Goal: Entertainment & Leisure: Consume media (video, audio)

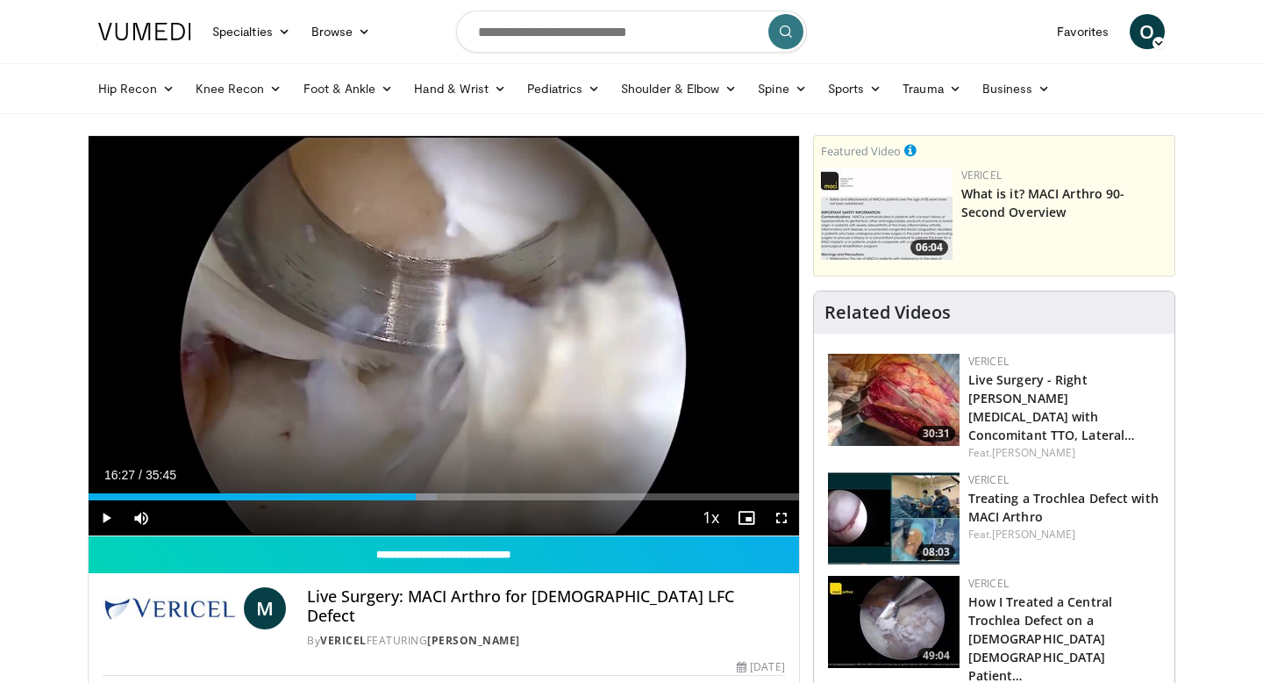
click at [138, 494] on div "Progress Bar" at bounding box center [139, 496] width 2 height 7
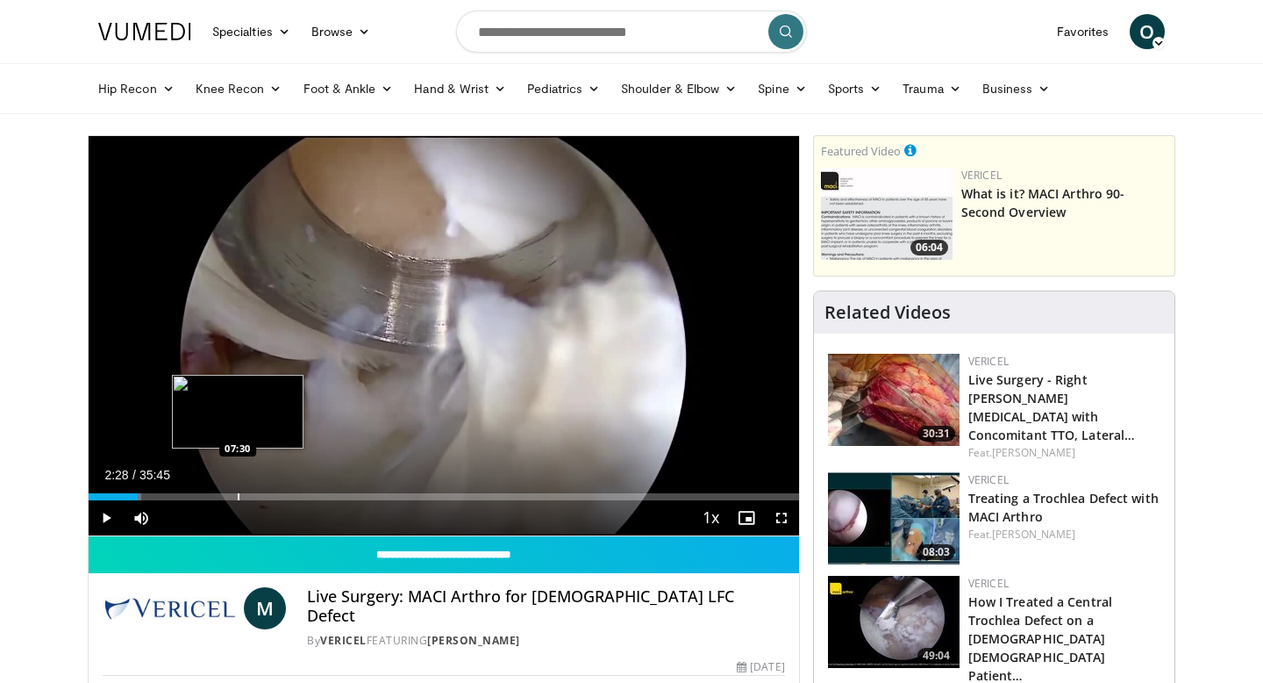
click at [238, 496] on div "Progress Bar" at bounding box center [239, 496] width 2 height 7
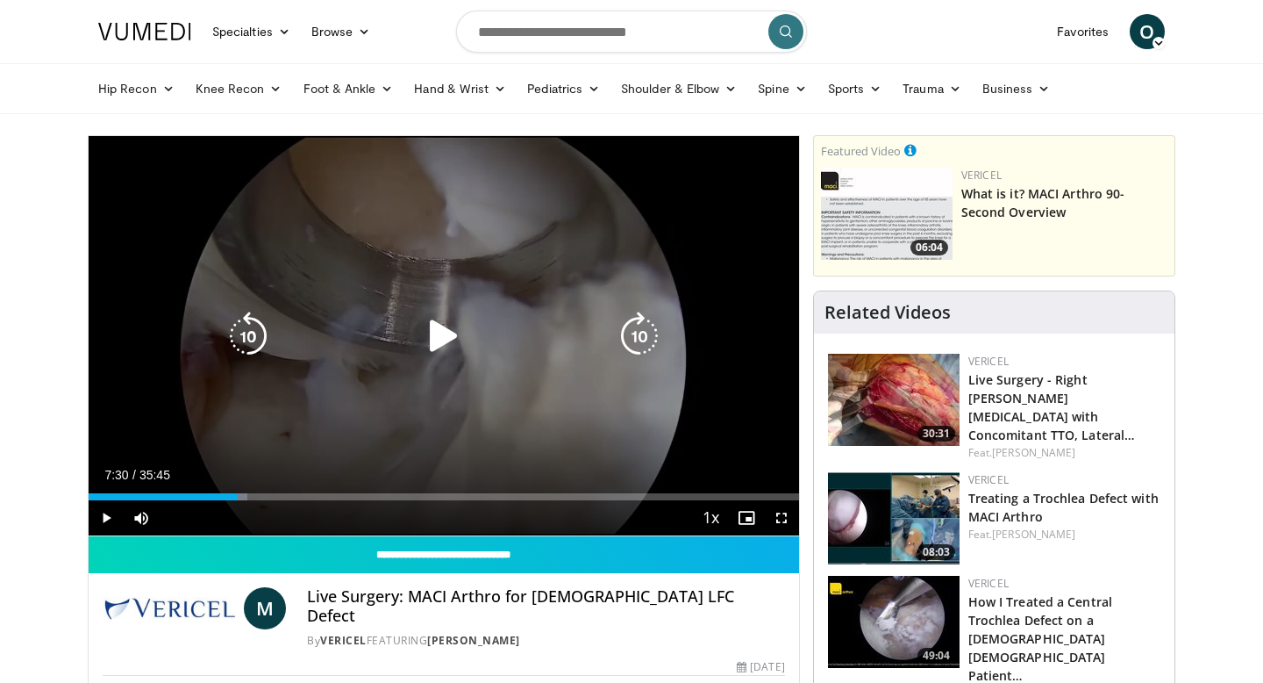
click at [441, 318] on icon "Video Player" at bounding box center [443, 335] width 49 height 49
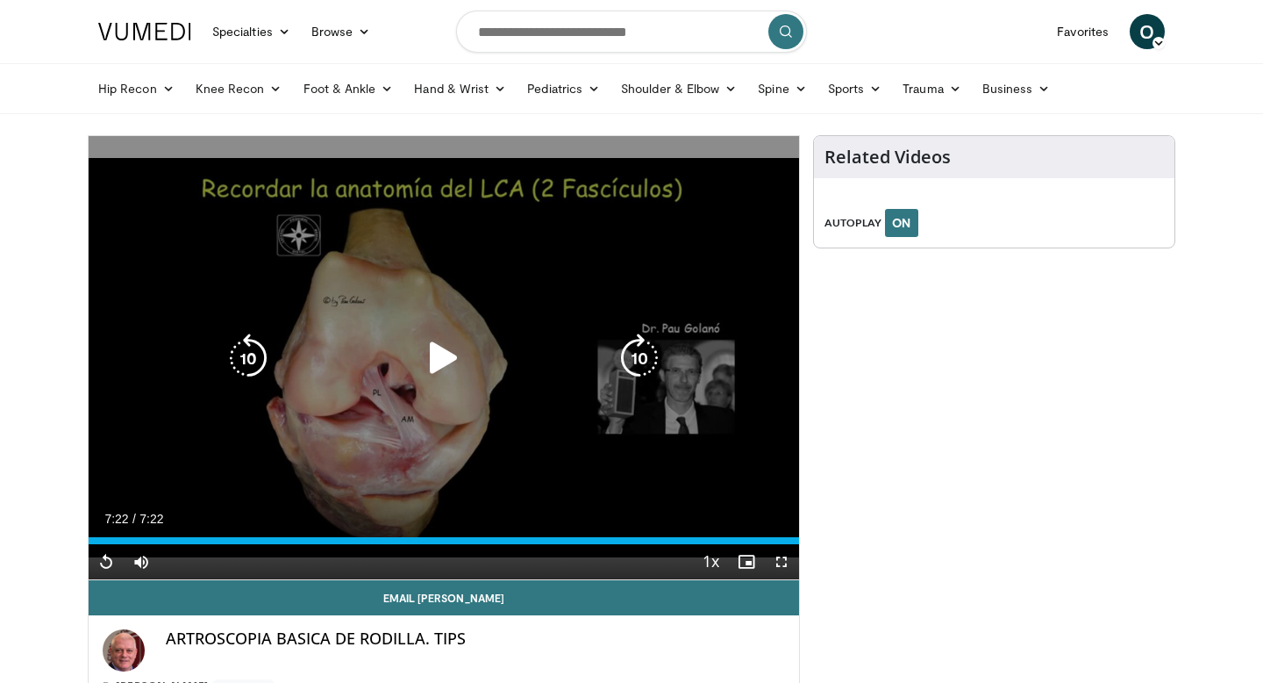
click at [435, 359] on icon "Video Player" at bounding box center [443, 357] width 49 height 49
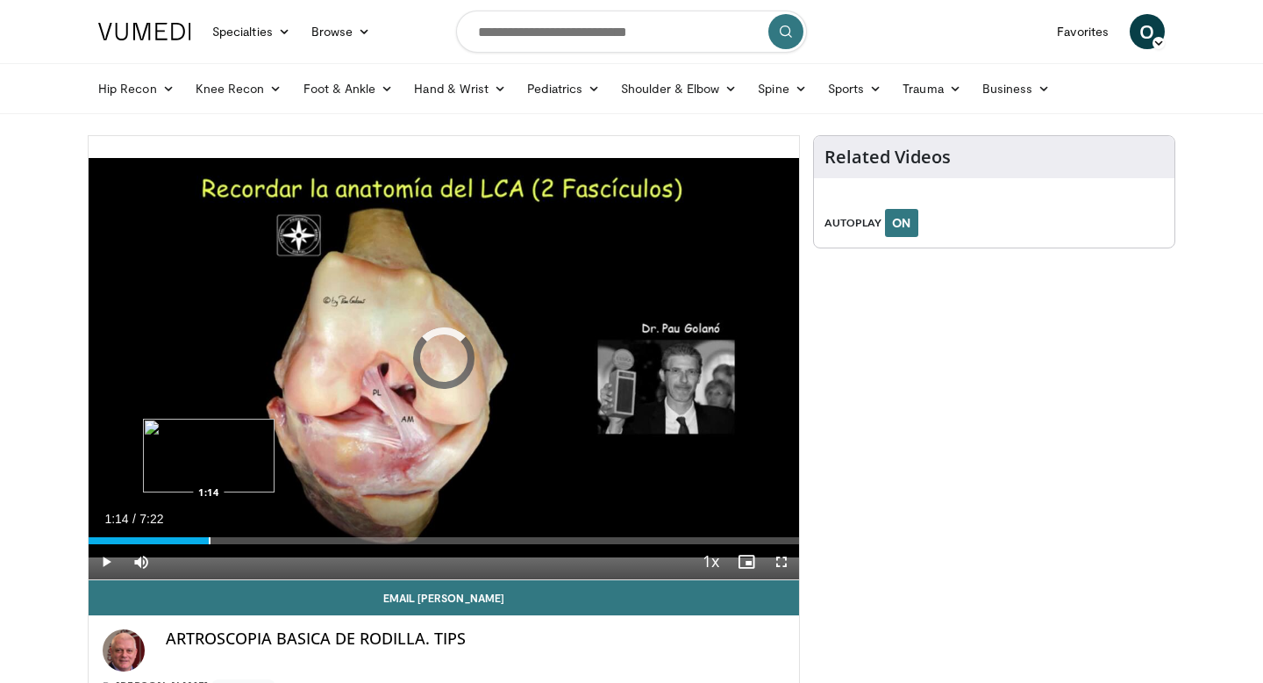
click at [209, 537] on div "Progress Bar" at bounding box center [210, 540] width 2 height 7
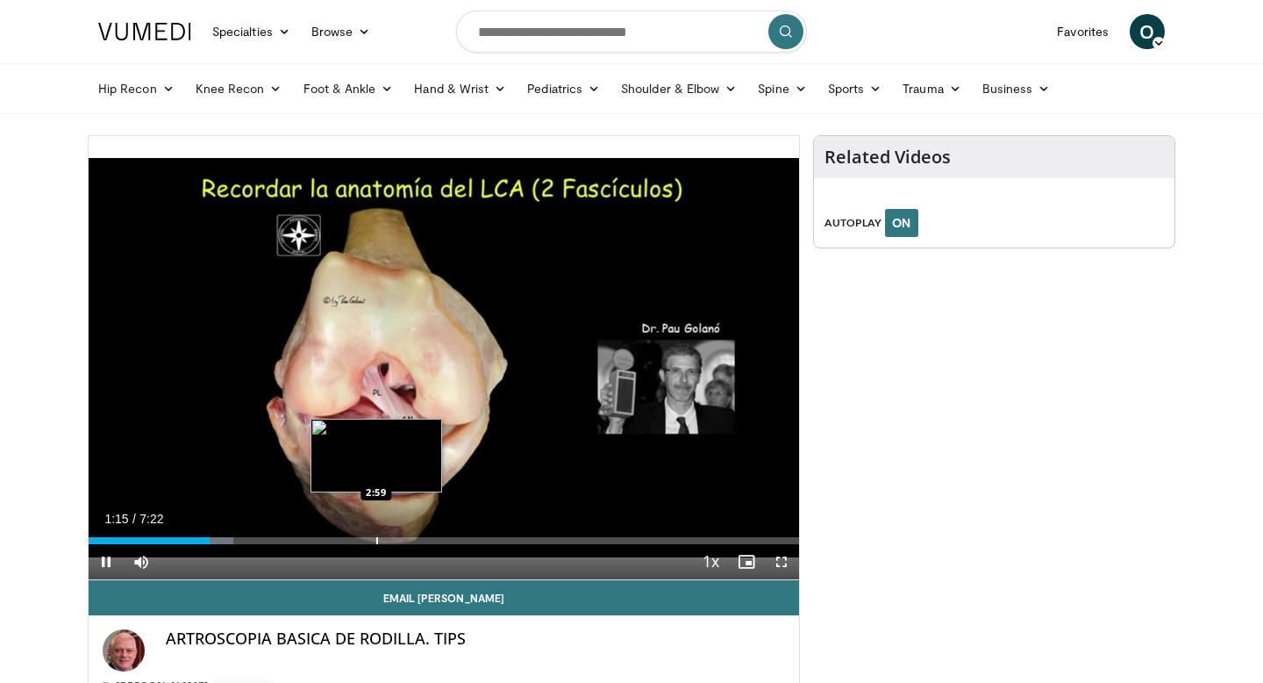
click at [376, 528] on div "Loaded : 20.37% 1:15 2:59" at bounding box center [444, 535] width 711 height 17
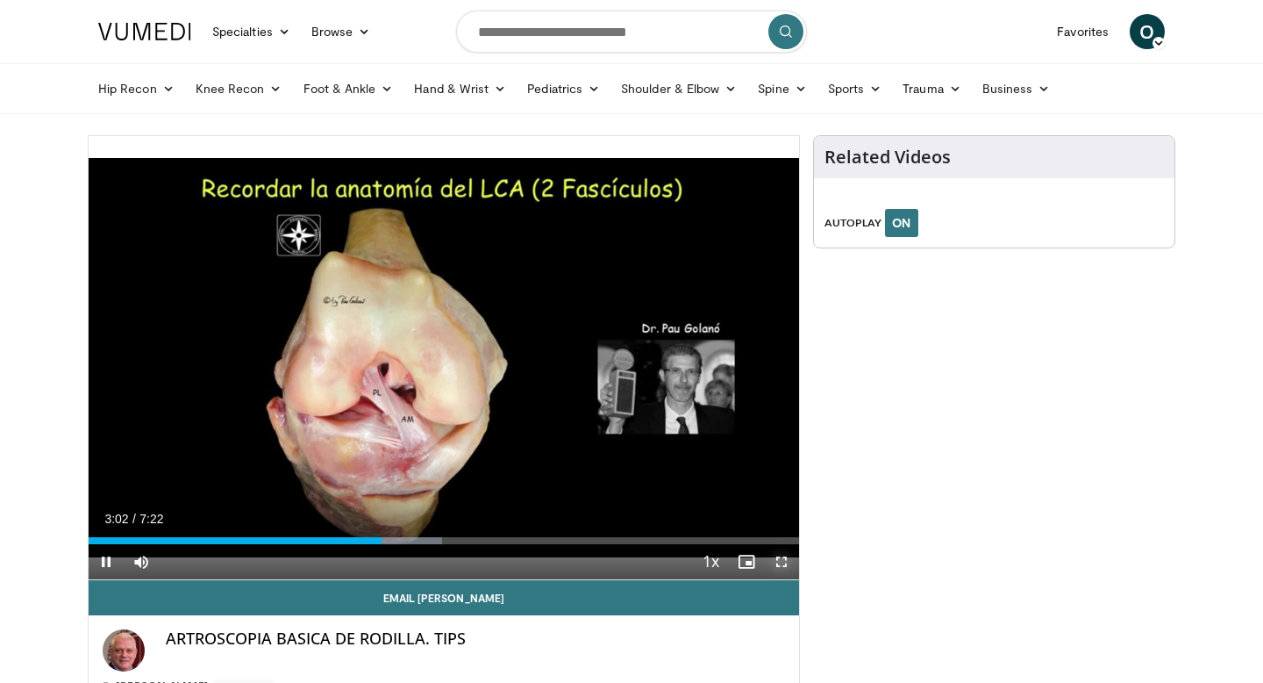
click at [775, 550] on span "Video Player" at bounding box center [781, 561] width 35 height 35
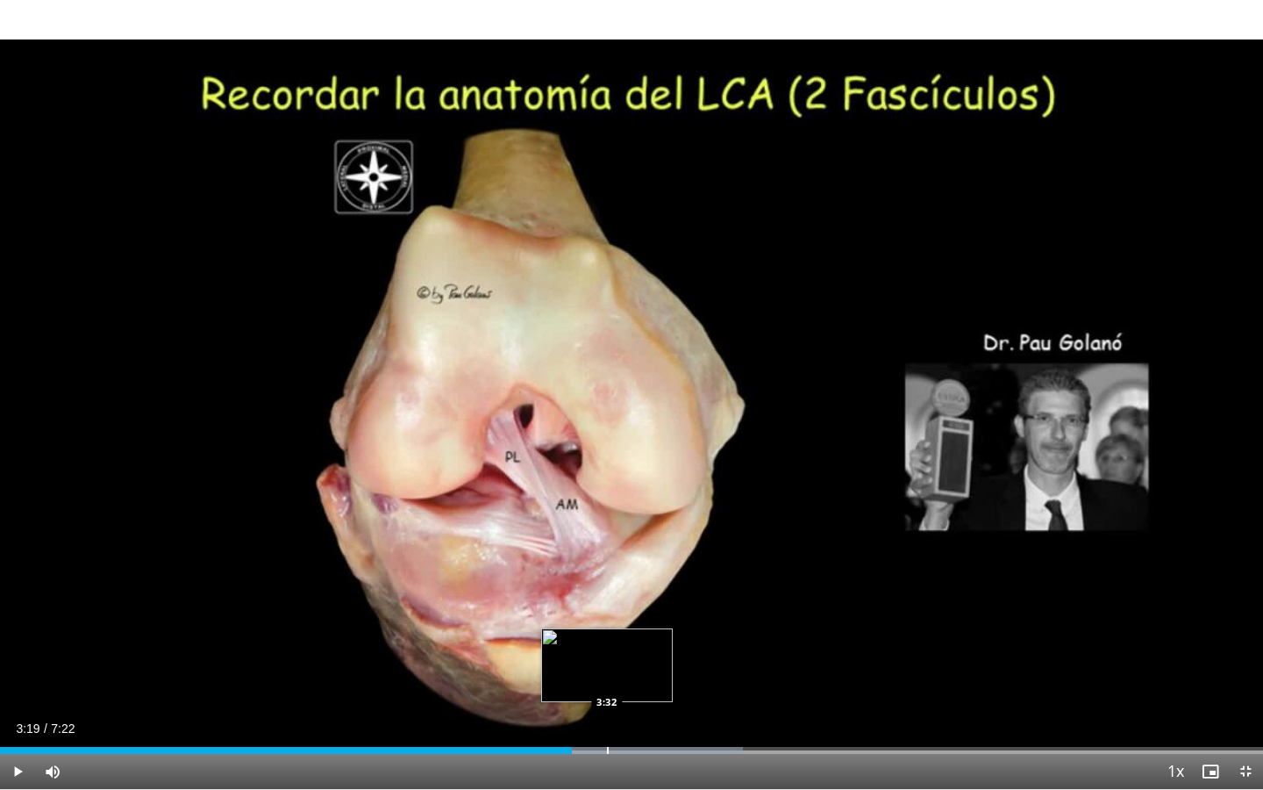
click at [606, 682] on div "Loaded : 58.84% 3:20 3:32" at bounding box center [631, 745] width 1263 height 17
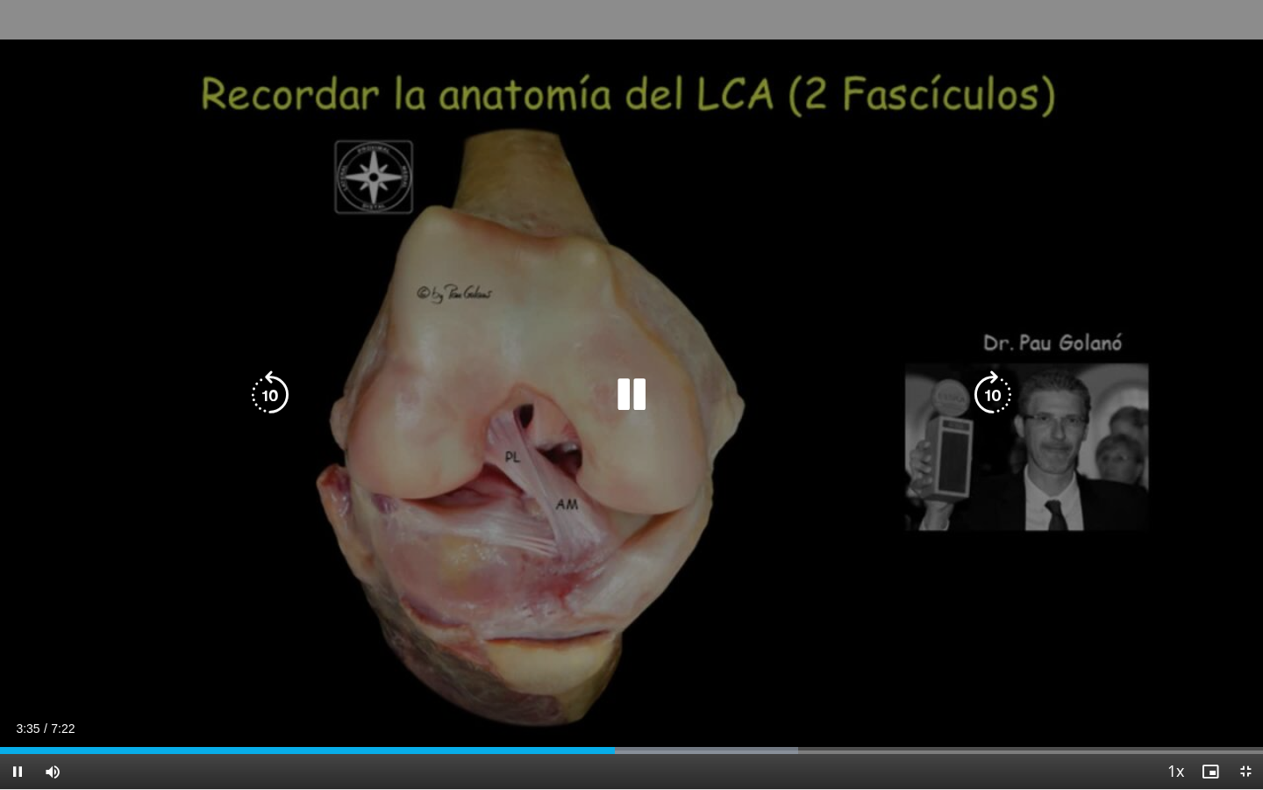
click at [621, 397] on icon "Video Player" at bounding box center [631, 394] width 49 height 49
click at [641, 403] on icon "Video Player" at bounding box center [631, 394] width 49 height 49
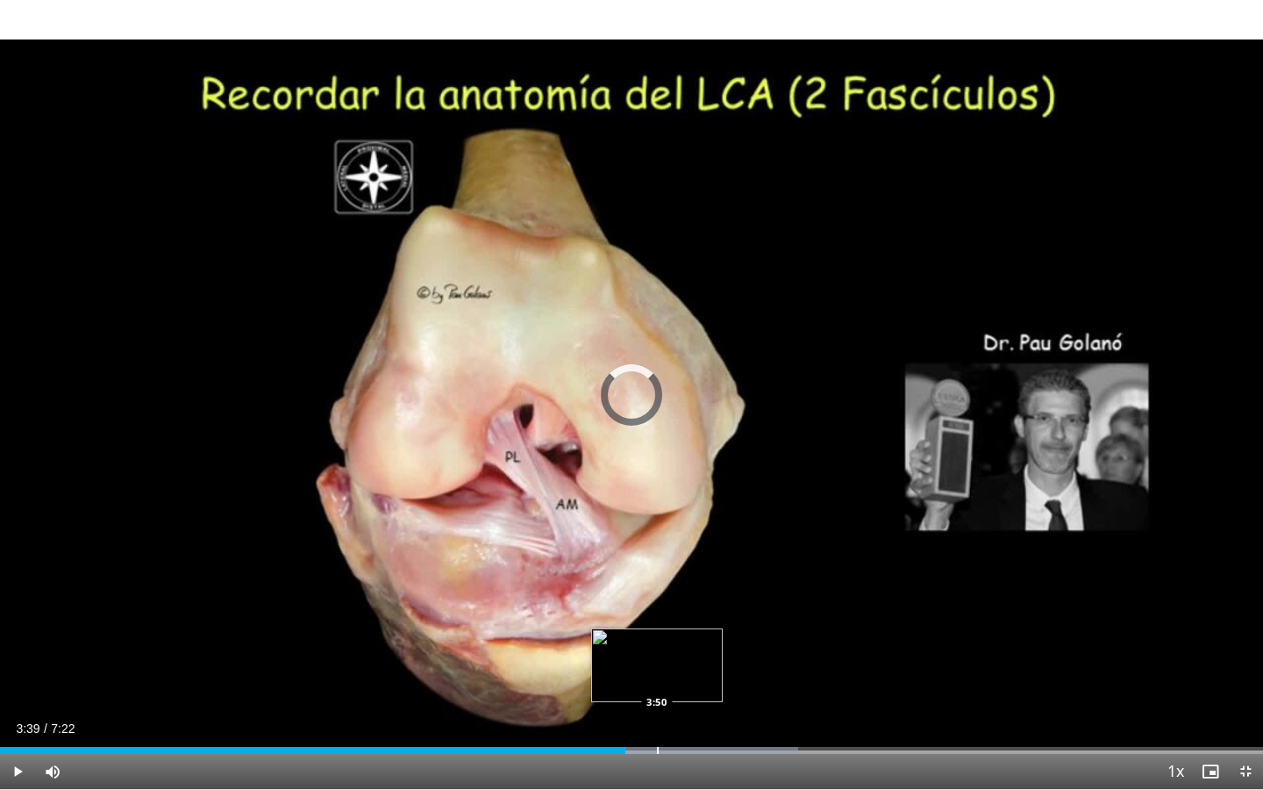
click at [656, 682] on div "Loaded : 63.19% 3:39 3:50" at bounding box center [631, 745] width 1263 height 17
click at [724, 682] on div "Loaded : 67.70% 4:13 4:13" at bounding box center [631, 745] width 1263 height 17
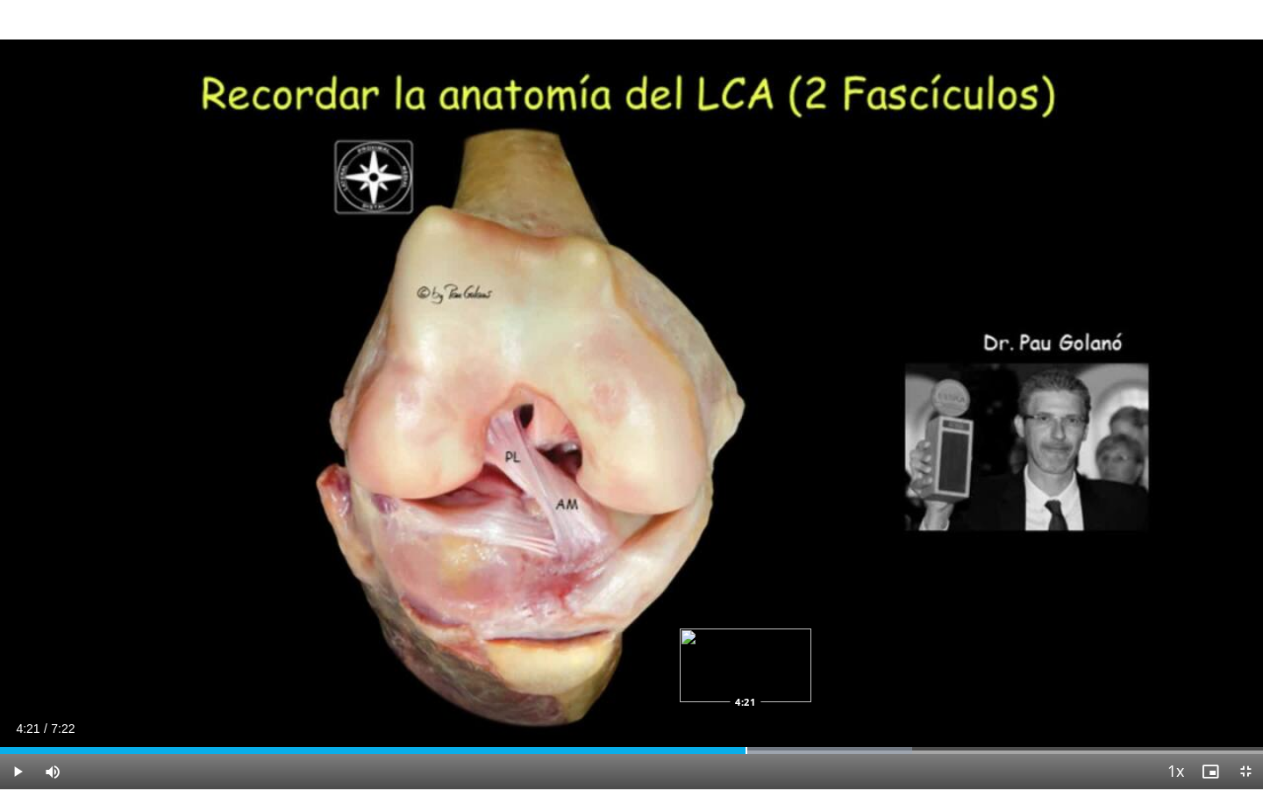
click at [746, 682] on div "Progress Bar" at bounding box center [747, 750] width 2 height 7
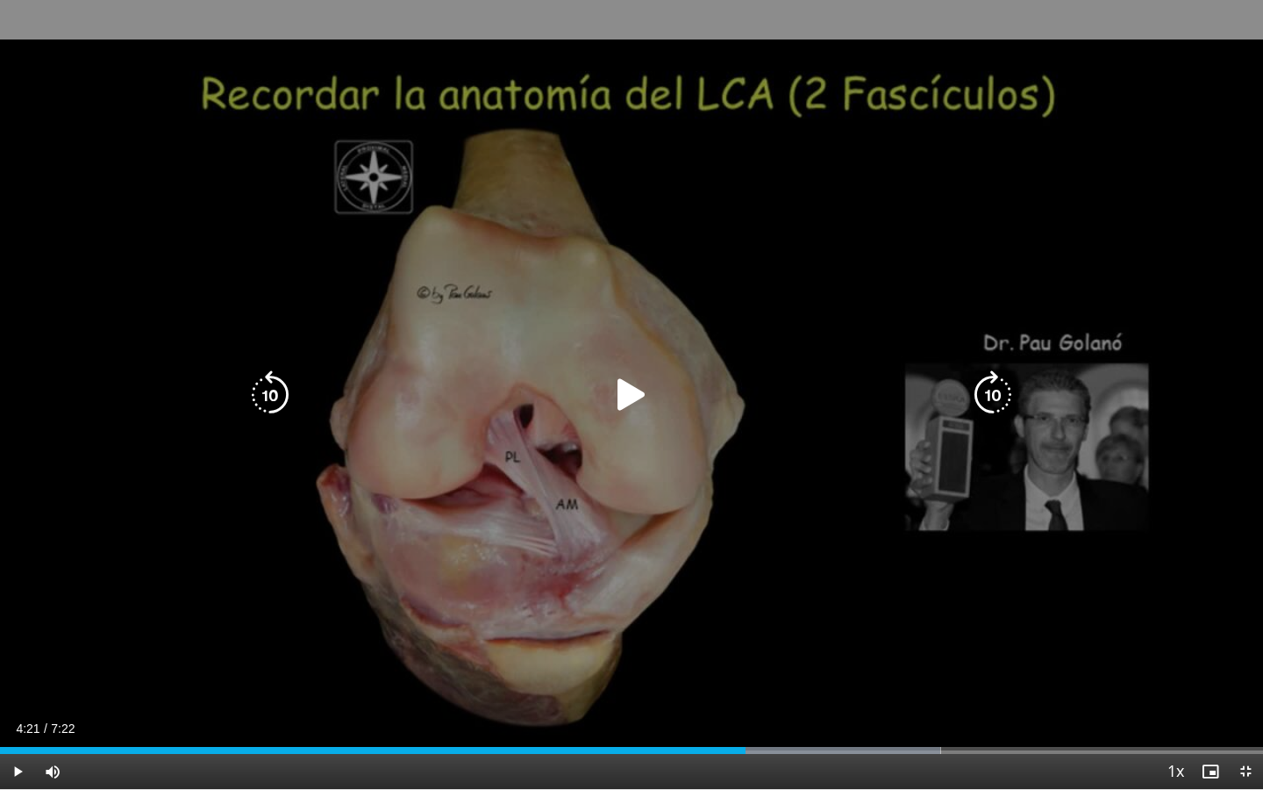
click at [636, 385] on icon "Video Player" at bounding box center [631, 394] width 49 height 49
click at [650, 409] on icon "Video Player" at bounding box center [631, 394] width 49 height 49
click at [636, 406] on icon "Video Player" at bounding box center [631, 394] width 49 height 49
click at [647, 401] on icon "Video Player" at bounding box center [631, 394] width 49 height 49
click at [625, 393] on icon "Video Player" at bounding box center [631, 394] width 49 height 49
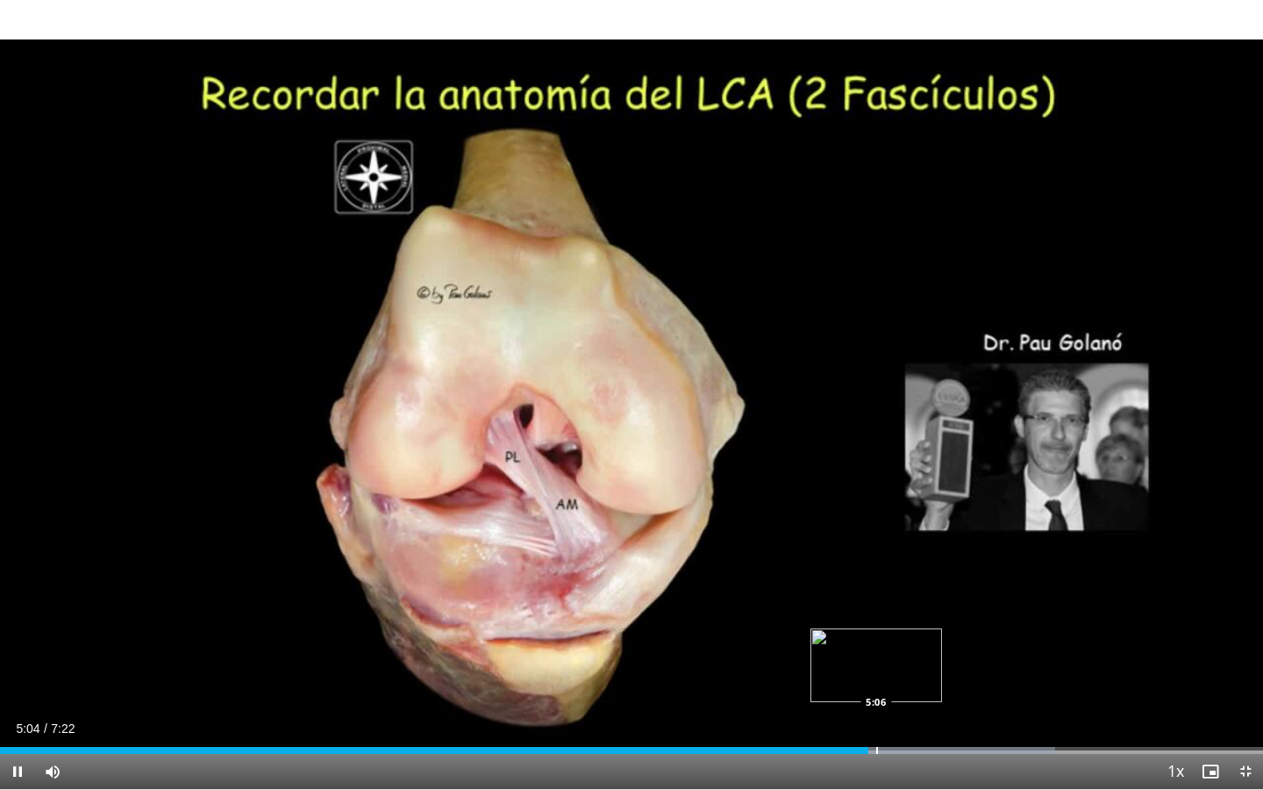
click at [877, 682] on div "Progress Bar" at bounding box center [878, 750] width 2 height 7
click at [891, 682] on div "Progress Bar" at bounding box center [892, 750] width 2 height 7
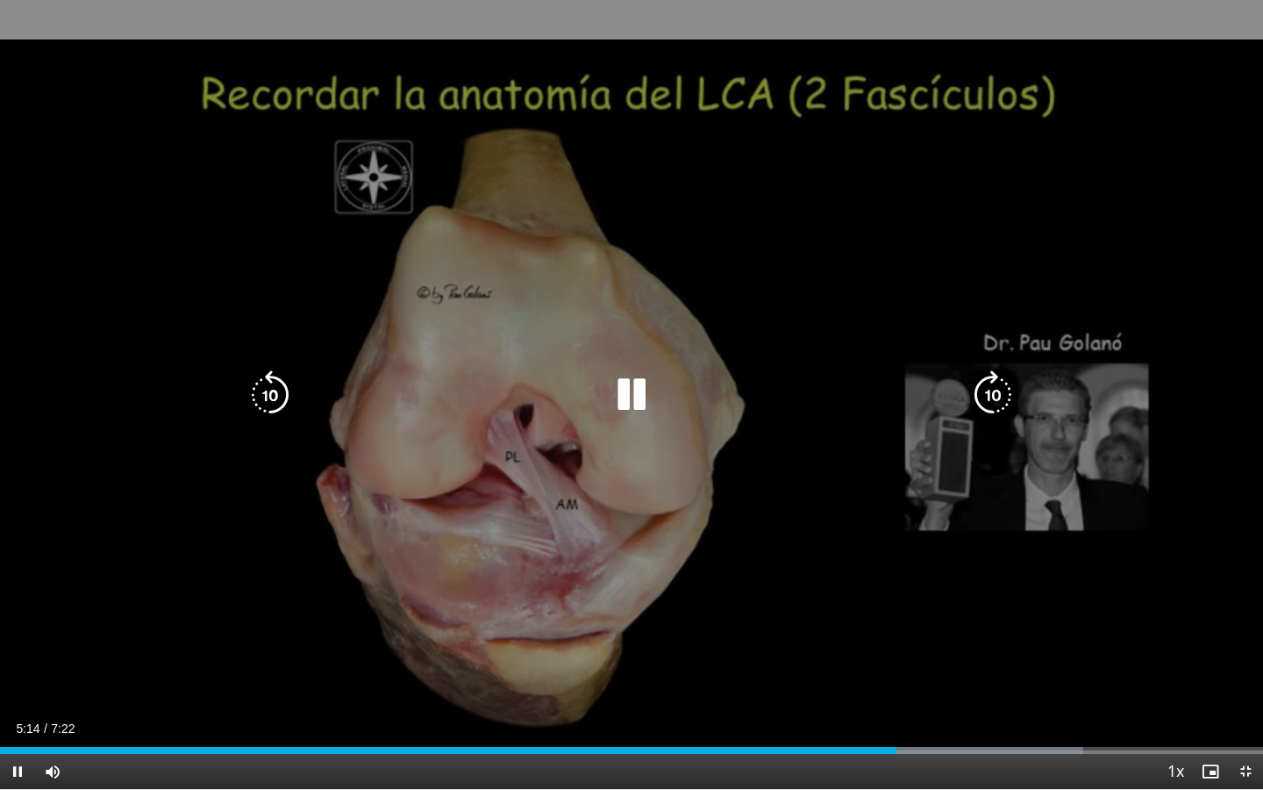
click at [647, 394] on icon "Video Player" at bounding box center [631, 394] width 49 height 49
click at [643, 396] on icon "Video Player" at bounding box center [631, 394] width 49 height 49
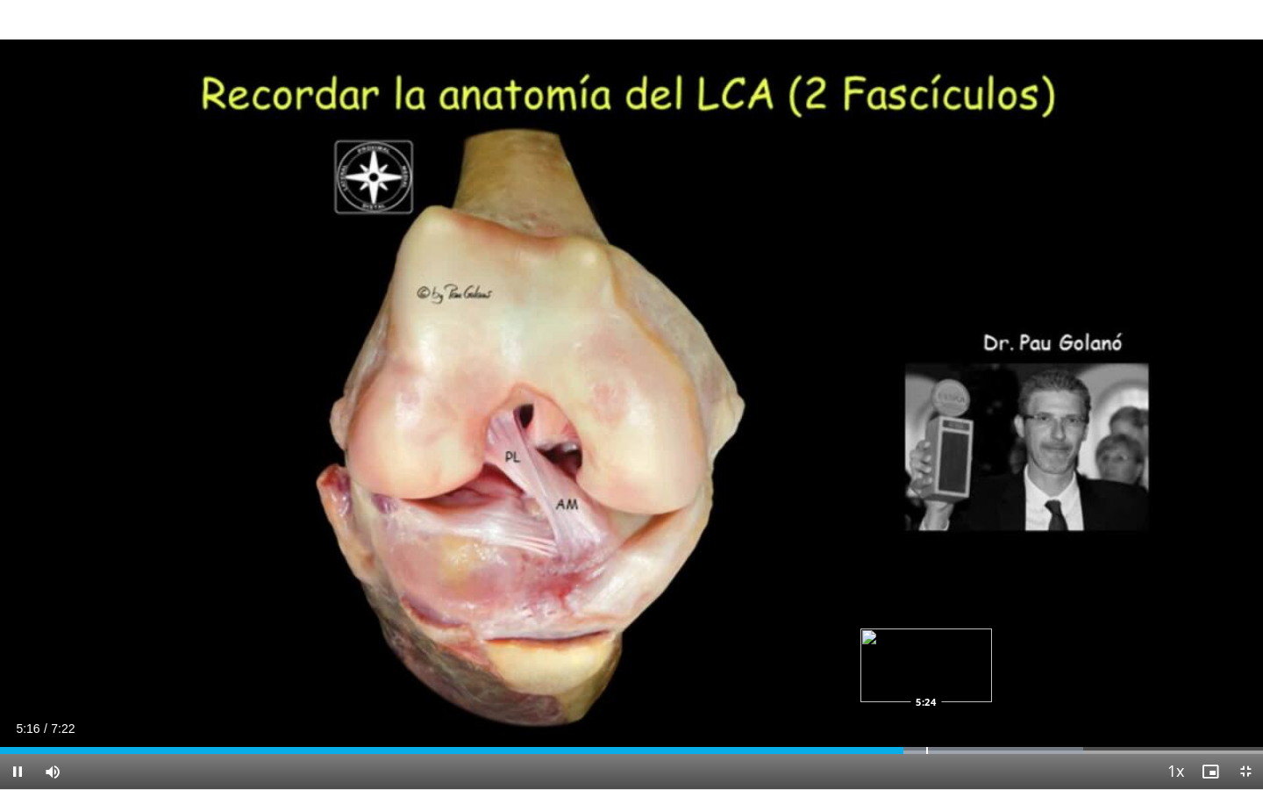
click at [927, 682] on div "Progress Bar" at bounding box center [928, 750] width 2 height 7
click at [975, 682] on div "Progress Bar" at bounding box center [976, 750] width 2 height 7
click at [1024, 682] on div "Current Time 5:41 / Duration 7:22 Pause Skip Backward Skip Forward Mute Loaded …" at bounding box center [631, 771] width 1263 height 35
click at [1019, 682] on div "Loaded : 92.54% 5:43 5:56" at bounding box center [631, 750] width 1263 height 7
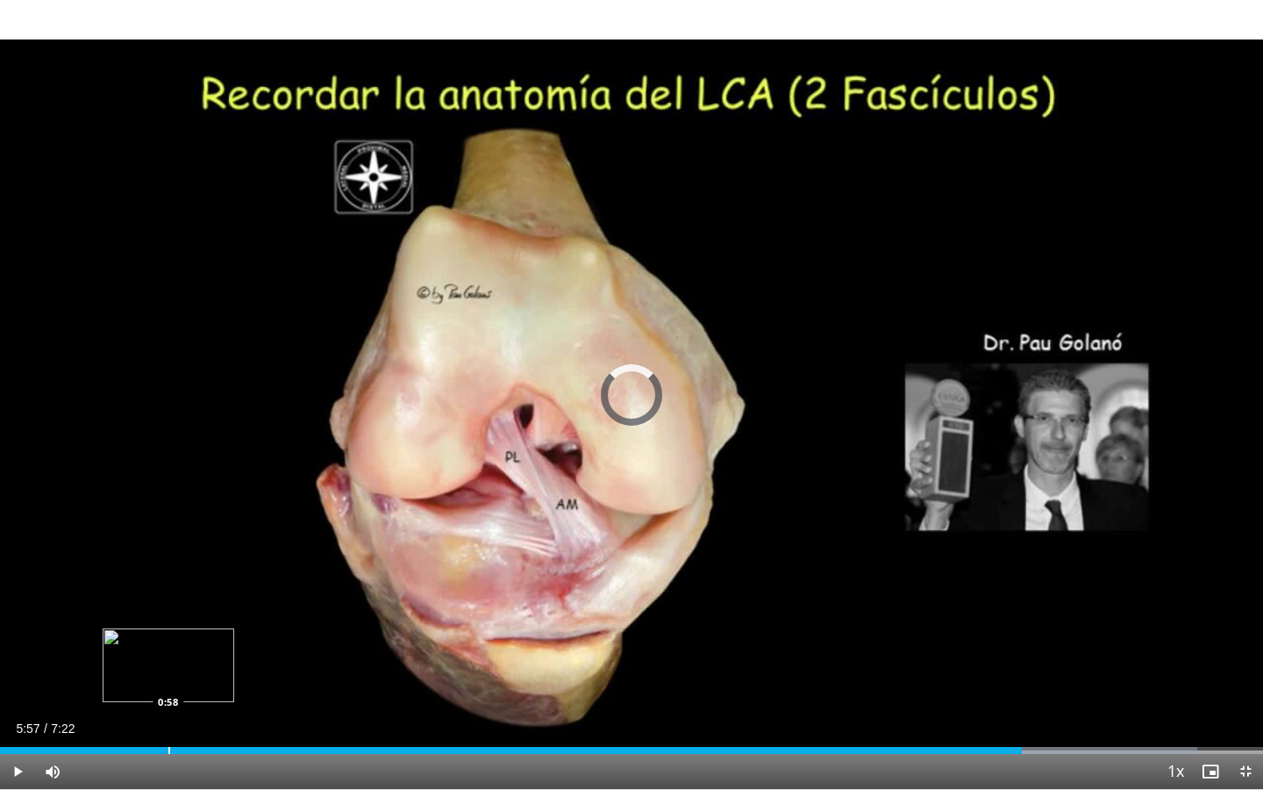
click at [168, 682] on div "Progress Bar" at bounding box center [169, 750] width 2 height 7
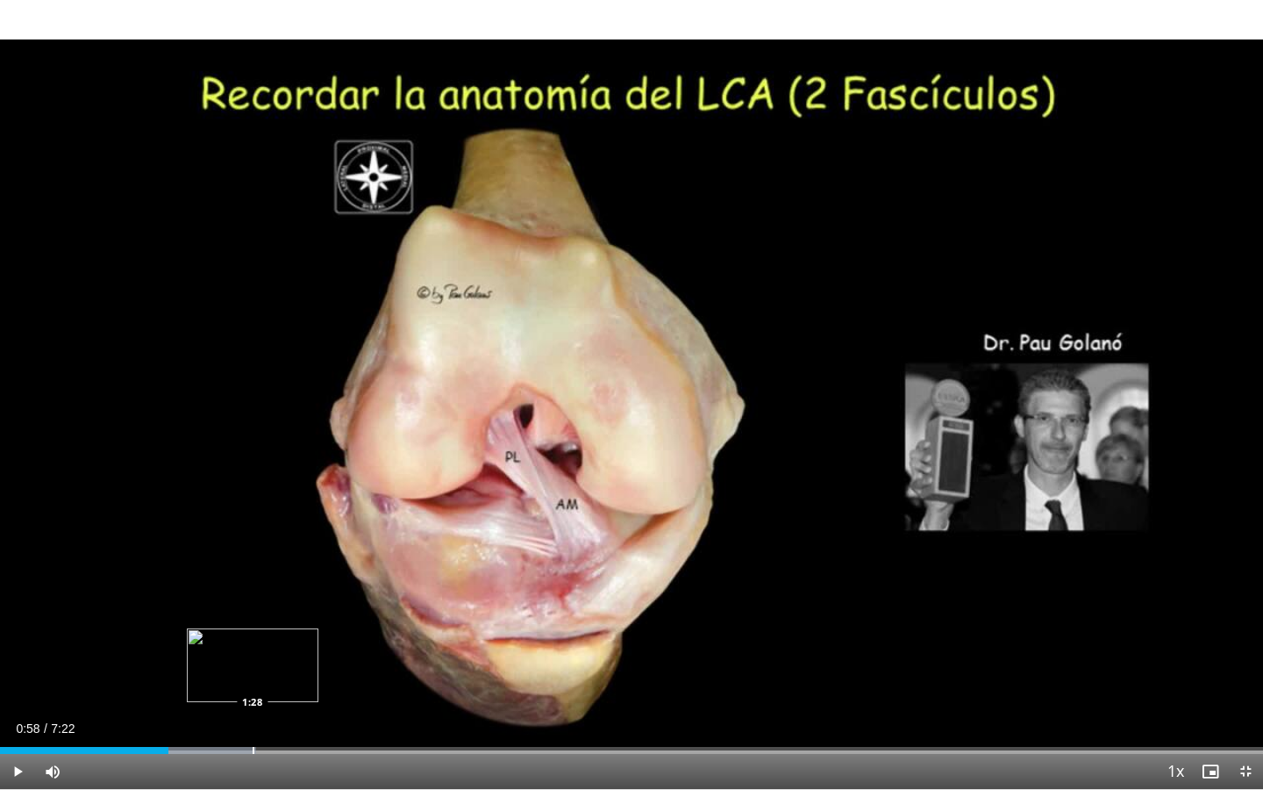
click at [253, 682] on div "Progress Bar" at bounding box center [254, 750] width 2 height 7
click at [340, 682] on div "Progress Bar" at bounding box center [341, 750] width 2 height 7
click at [408, 682] on div "Current Time 1:58 / Duration 7:22 Play Skip Backward Skip Forward Mute Loaded :…" at bounding box center [631, 771] width 1263 height 35
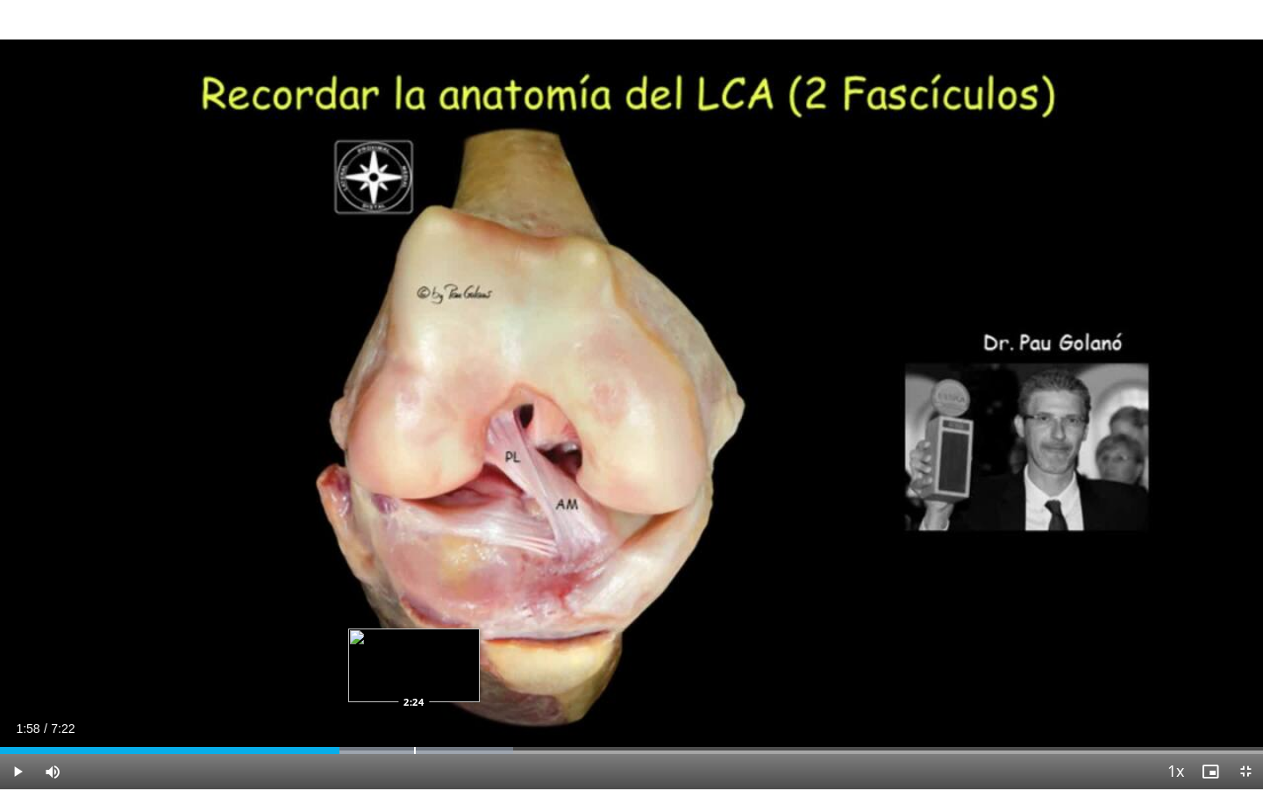
click at [414, 682] on div "Progress Bar" at bounding box center [415, 750] width 2 height 7
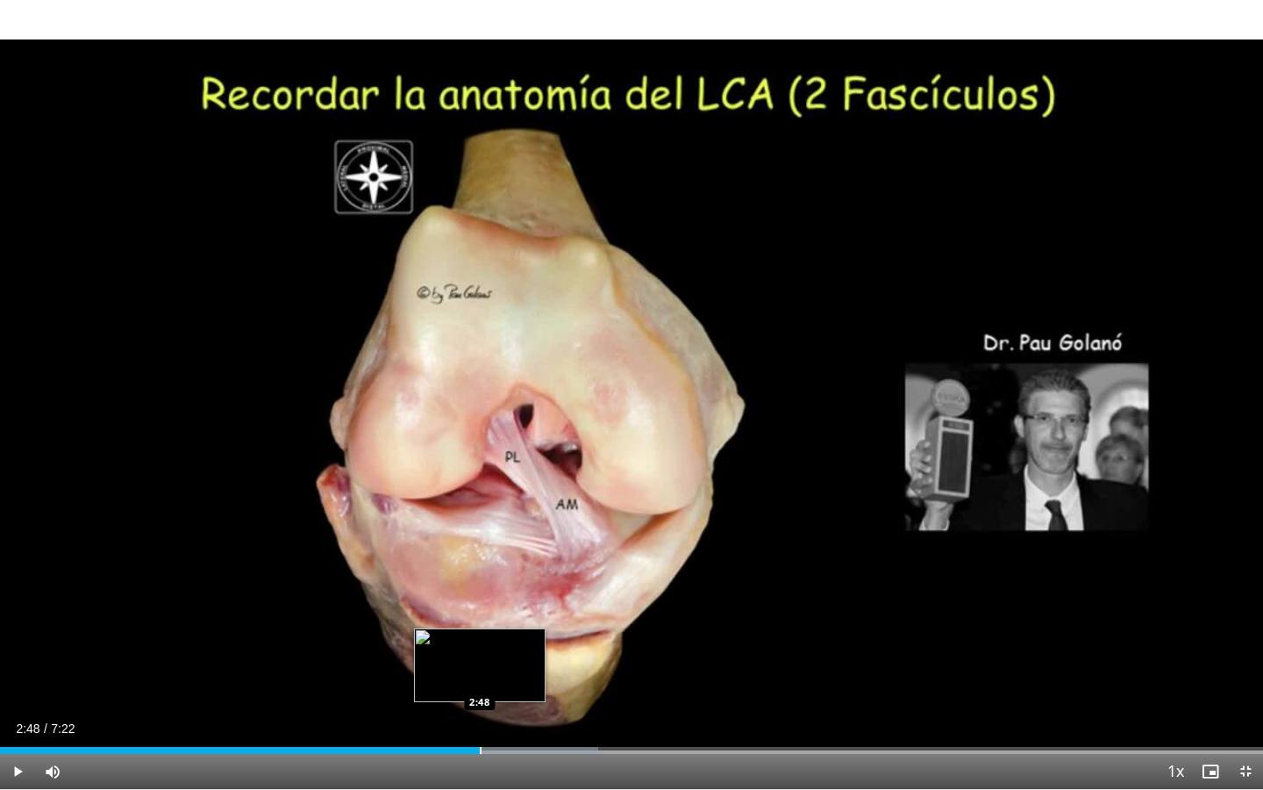
click at [480, 682] on div "Progress Bar" at bounding box center [481, 750] width 2 height 7
click at [528, 682] on div "Progress Bar" at bounding box center [529, 750] width 2 height 7
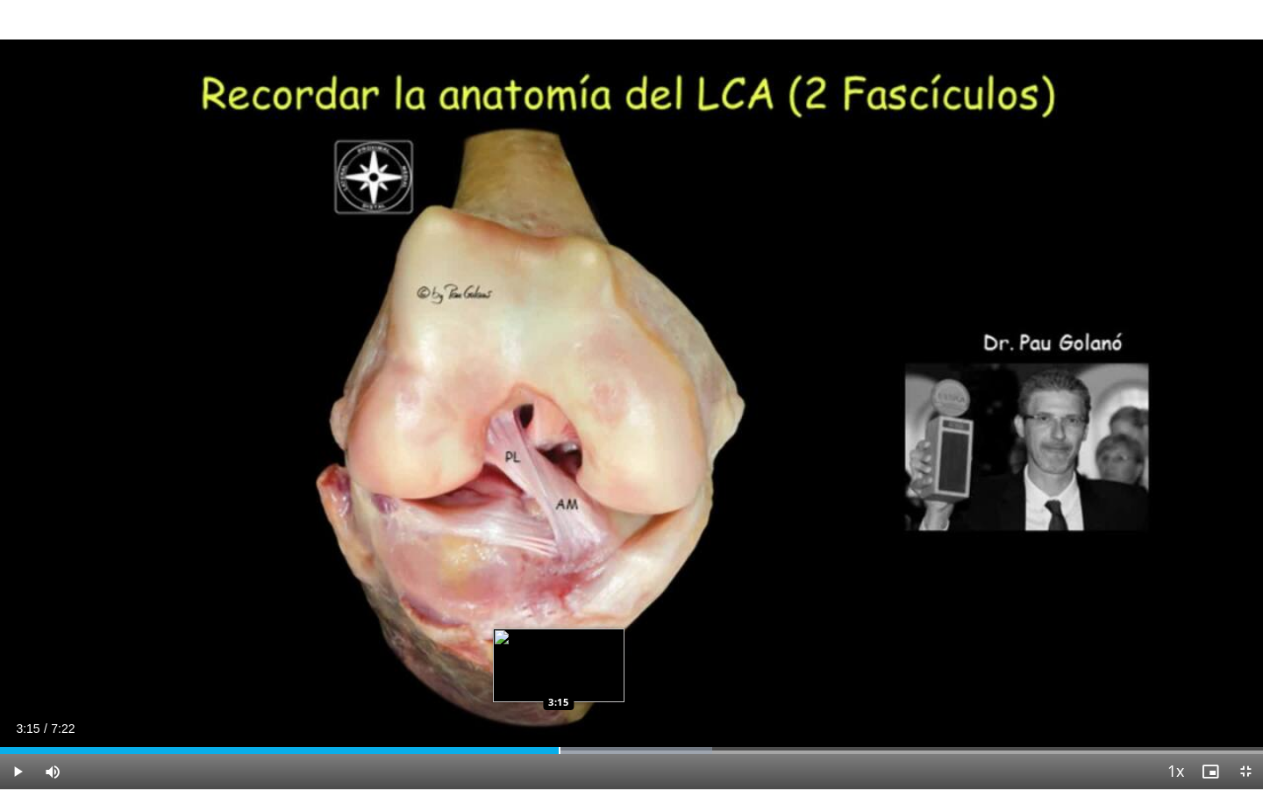
click at [559, 682] on div "Progress Bar" at bounding box center [560, 750] width 2 height 7
click at [590, 682] on div "Progress Bar" at bounding box center [591, 750] width 2 height 7
click at [611, 682] on div "Loaded : 60.93% 3:26 3:34" at bounding box center [631, 745] width 1263 height 17
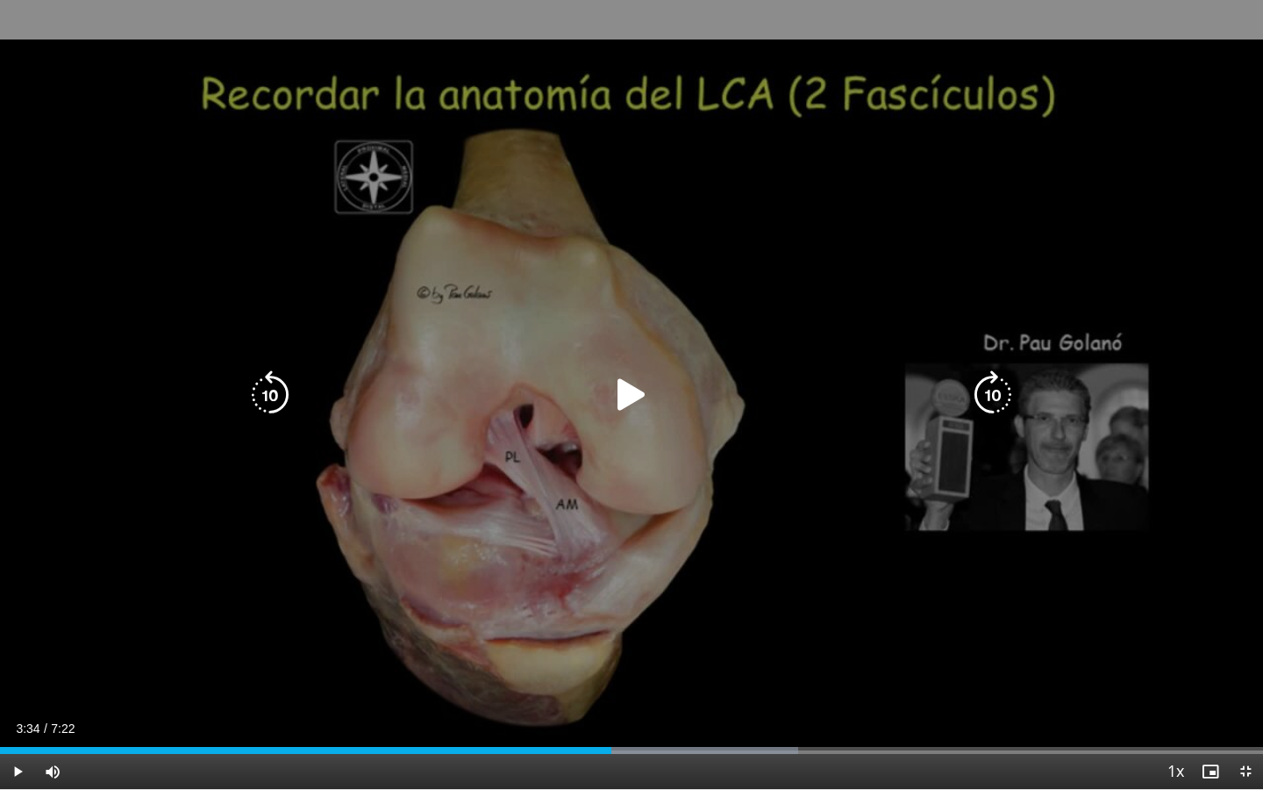
click at [629, 403] on icon "Video Player" at bounding box center [631, 394] width 49 height 49
click at [625, 391] on icon "Video Player" at bounding box center [631, 394] width 49 height 49
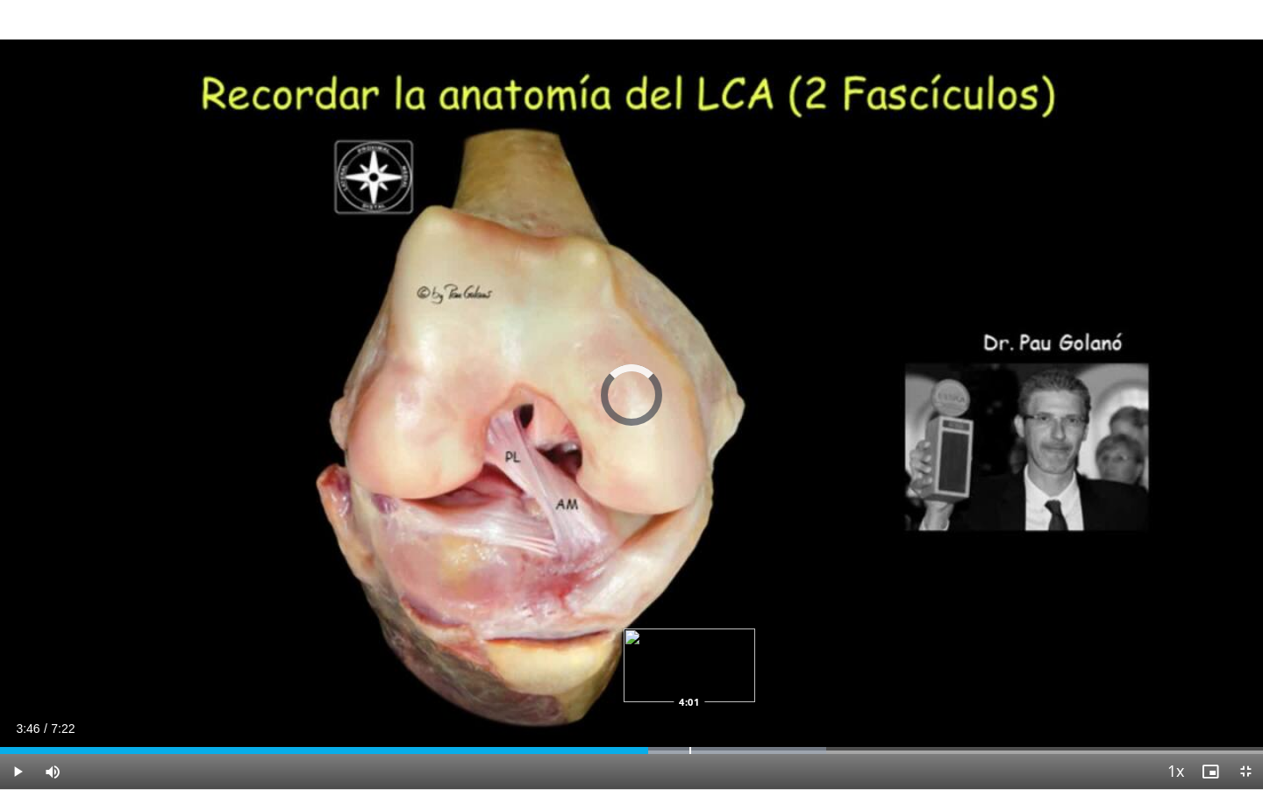
click at [689, 682] on div "Loaded : 65.45% 4:01 4:01" at bounding box center [631, 745] width 1263 height 17
click at [746, 682] on div "Progress Bar" at bounding box center [747, 750] width 2 height 7
click at [836, 682] on div "Current Time 4:21 / Duration 7:22 Pause Skip Backward Skip Forward Mute Loaded …" at bounding box center [631, 771] width 1263 height 35
